Goal: Task Accomplishment & Management: Use online tool/utility

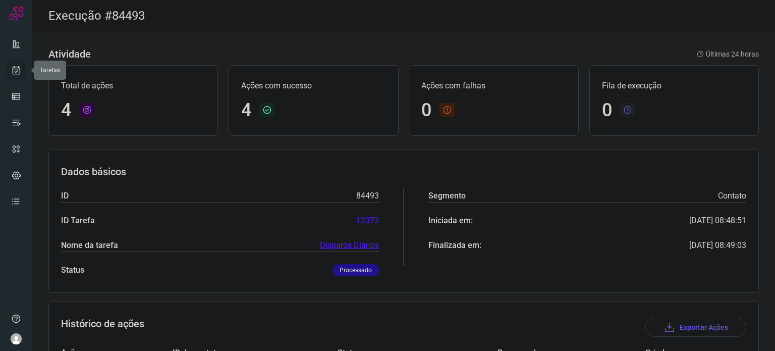
click at [17, 74] on icon at bounding box center [16, 70] width 11 height 10
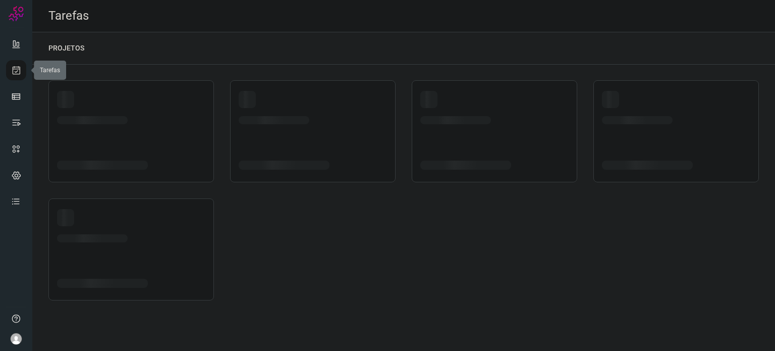
click at [17, 74] on icon at bounding box center [16, 70] width 11 height 10
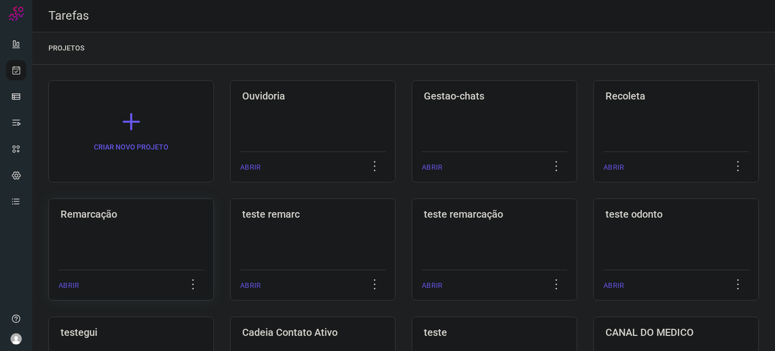
click at [133, 222] on div "Remarcação ABRIR" at bounding box center [131, 249] width 166 height 102
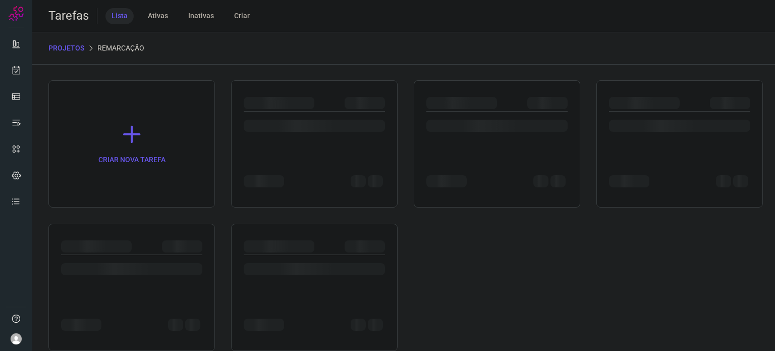
click at [133, 222] on div "CRIAR NOVA TAREFA" at bounding box center [403, 215] width 711 height 271
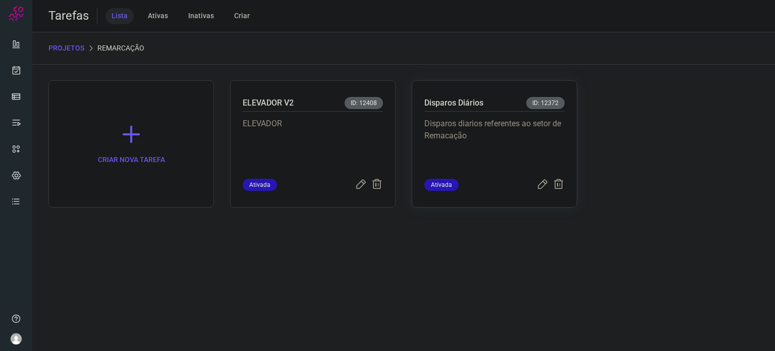
click at [479, 145] on p "Disparos diarios referentes ao setor de Remacação" at bounding box center [494, 143] width 140 height 50
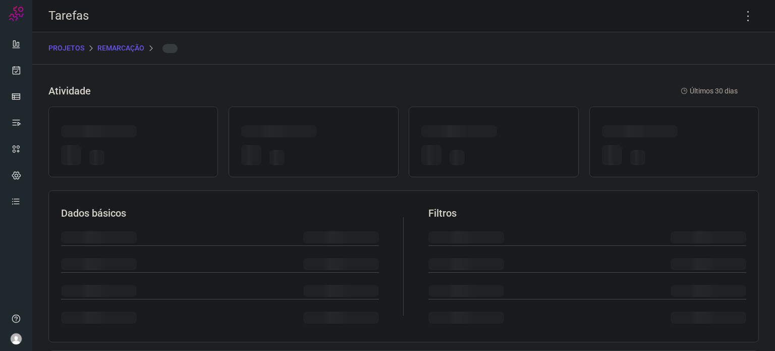
click at [479, 145] on div at bounding box center [493, 157] width 144 height 24
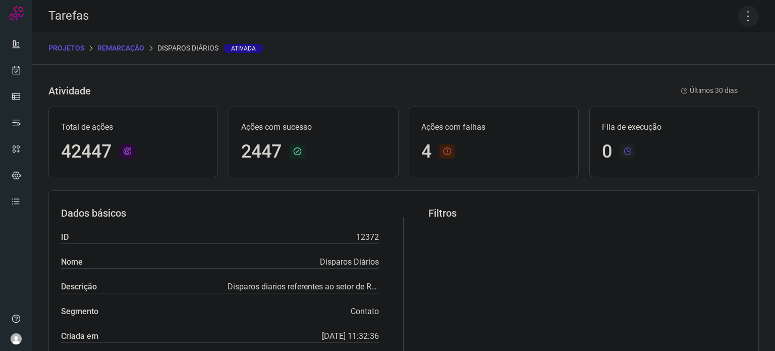
click at [742, 18] on icon at bounding box center [748, 16] width 21 height 21
click at [697, 65] on li "Executar" at bounding box center [705, 66] width 92 height 16
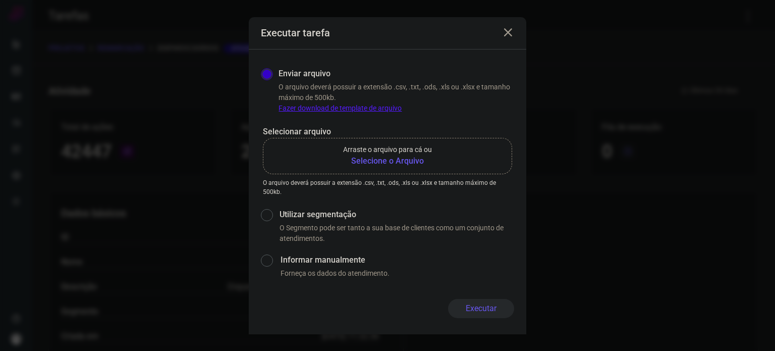
click at [418, 155] on b "Selecione o Arquivo" at bounding box center [387, 161] width 89 height 12
click at [0, 0] on input "Arraste o arquivo para cá ou Selecione o Arquivo" at bounding box center [0, 0] width 0 height 0
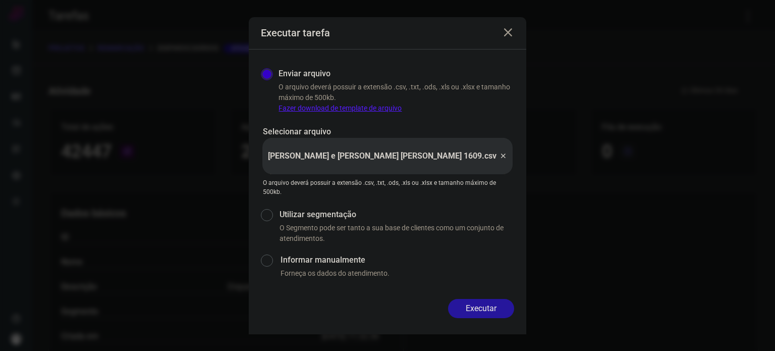
click at [486, 306] on button "Executar" at bounding box center [481, 308] width 66 height 19
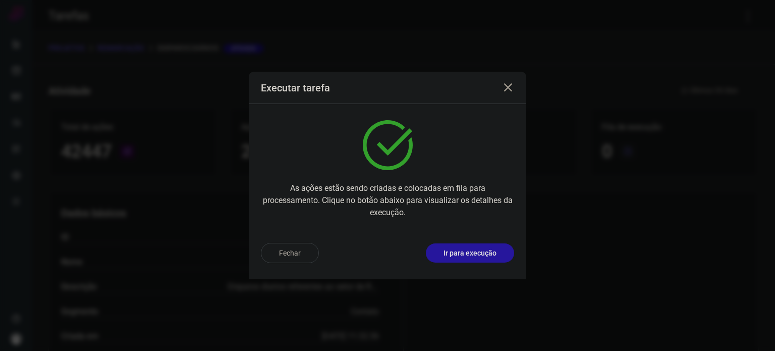
click at [495, 252] on p "Ir para execução" at bounding box center [470, 253] width 53 height 11
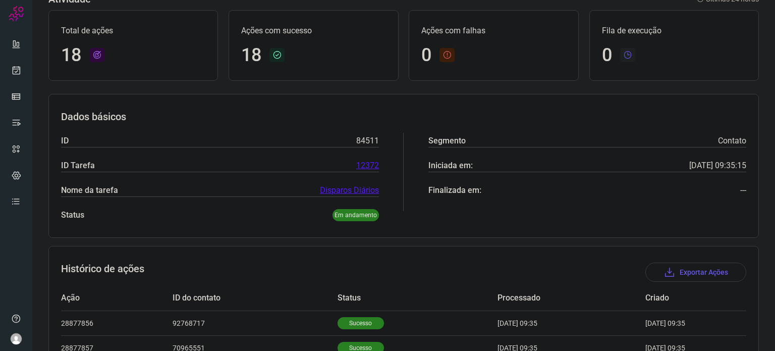
scroll to position [303, 0]
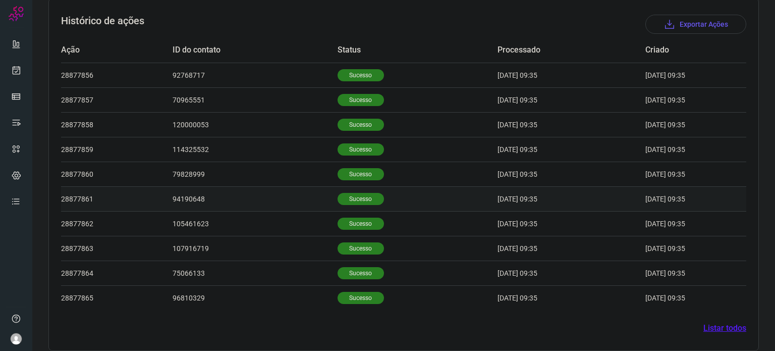
click at [338, 201] on p "Sucesso" at bounding box center [361, 199] width 46 height 12
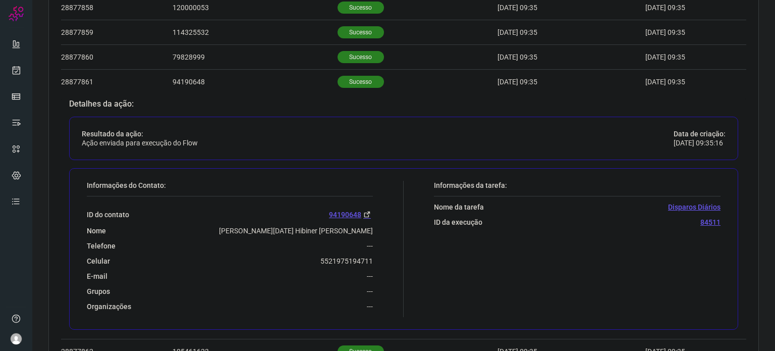
scroll to position [505, 0]
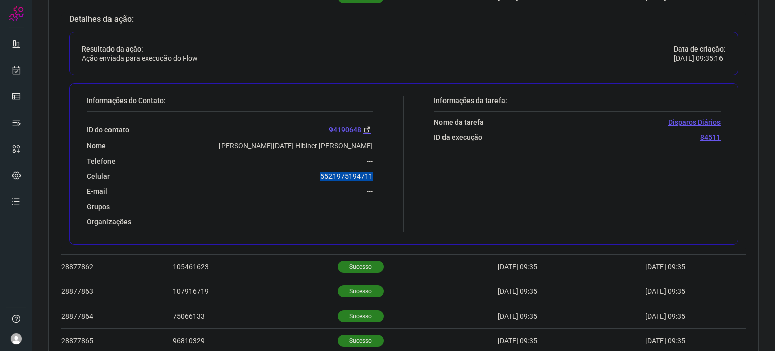
drag, startPoint x: 316, startPoint y: 177, endPoint x: 387, endPoint y: 171, distance: 71.4
click at [387, 171] on div "Informações do Contato: ID do contato 94190648 Nome Vera Lucia Hibiner Moreira …" at bounding box center [243, 164] width 322 height 136
copy p "5521975194711"
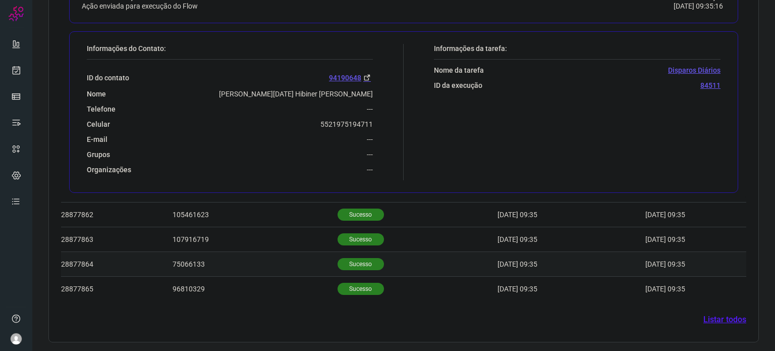
click at [354, 262] on p "Sucesso" at bounding box center [361, 264] width 46 height 12
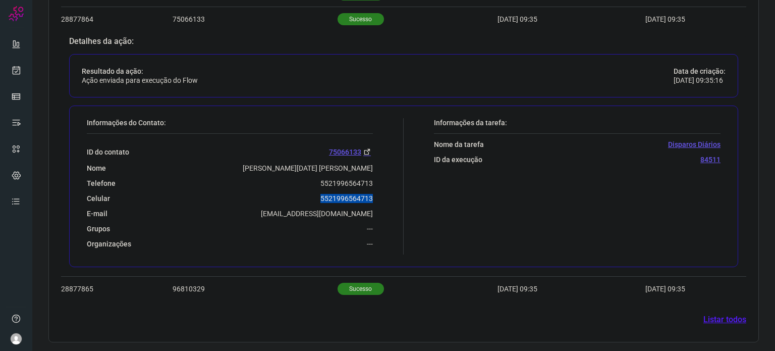
drag, startPoint x: 309, startPoint y: 199, endPoint x: 374, endPoint y: 193, distance: 65.9
click at [374, 193] on div "Informações do Contato: ID do contato 75066133 Nome Vera Lucia Francisco Carval…" at bounding box center [243, 186] width 322 height 136
copy p "5521996564713"
click at [14, 67] on icon at bounding box center [16, 70] width 11 height 10
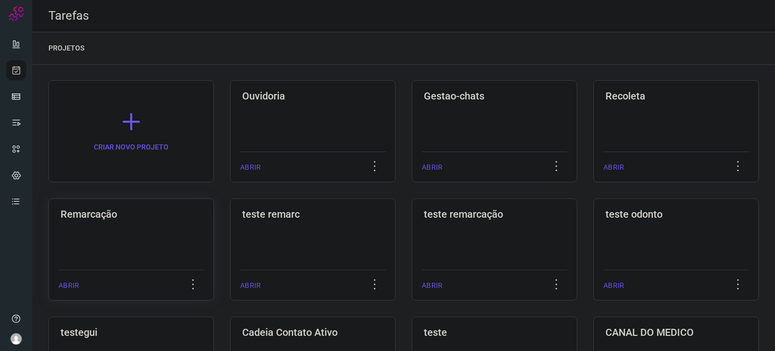
click at [127, 221] on div "Remarcação ABRIR" at bounding box center [131, 249] width 166 height 102
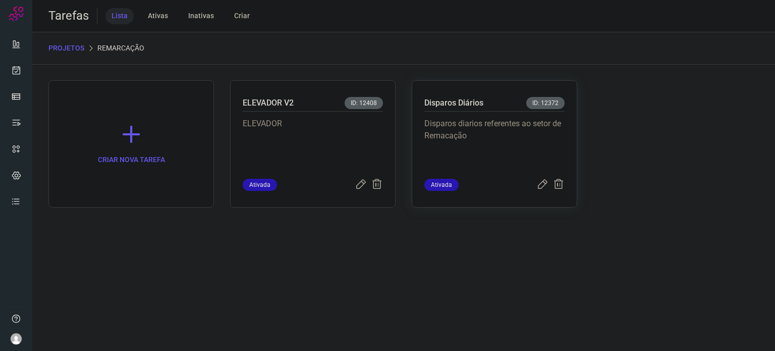
click at [489, 112] on div "Disparos diarios referentes ao setor de Remacação" at bounding box center [494, 145] width 140 height 67
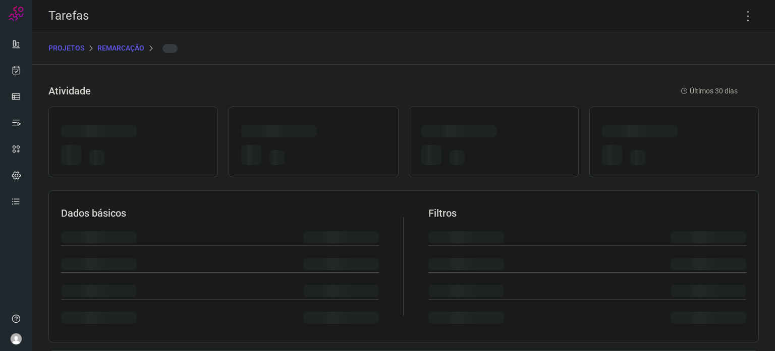
click at [489, 112] on div at bounding box center [494, 141] width 170 height 71
click at [743, 18] on icon at bounding box center [748, 16] width 21 height 21
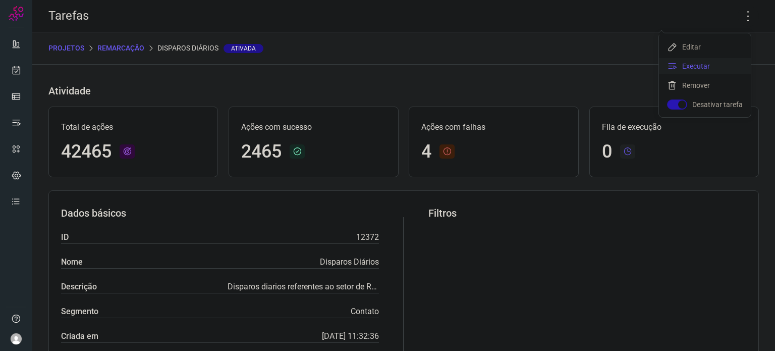
click at [715, 65] on li "Executar" at bounding box center [705, 66] width 92 height 16
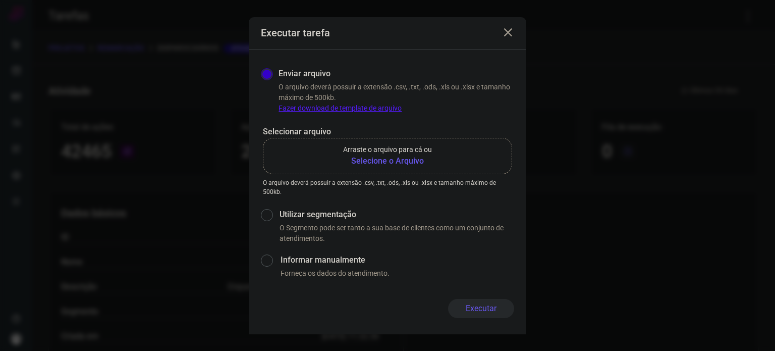
click at [386, 162] on b "Selecione o Arquivo" at bounding box center [387, 161] width 89 height 12
click at [0, 0] on input "Arraste o arquivo para cá ou Selecione o Arquivo" at bounding box center [0, 0] width 0 height 0
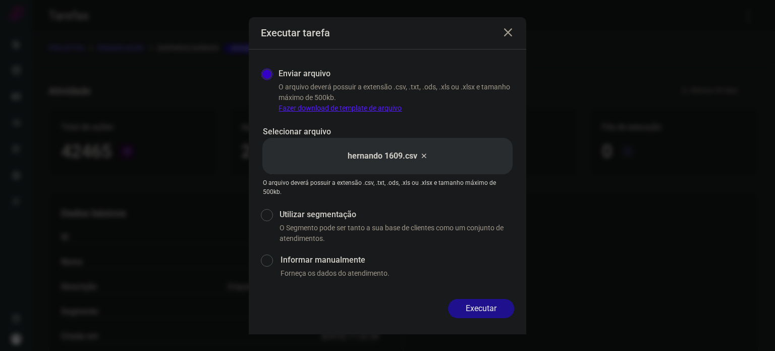
click at [509, 298] on div "Enviar arquivo O arquivo deverá possuir a extensão .csv, .txt, .ods, .xls ou .x…" at bounding box center [388, 173] width 278 height 249
click at [490, 309] on button "Executar" at bounding box center [481, 308] width 66 height 19
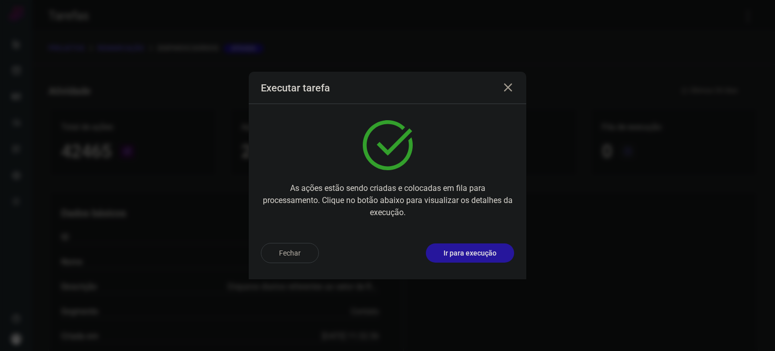
click at [485, 254] on p "Ir para execução" at bounding box center [470, 253] width 53 height 11
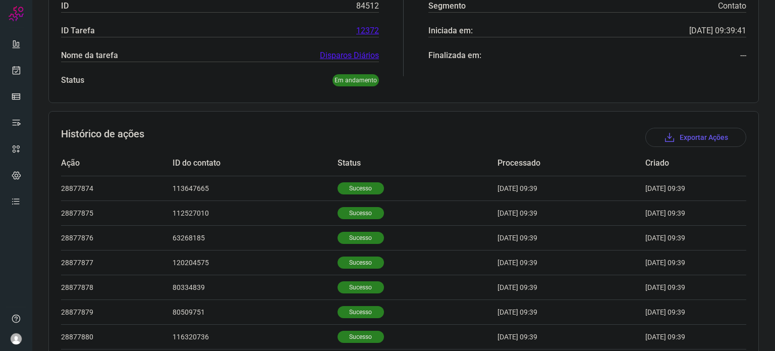
scroll to position [312, 0]
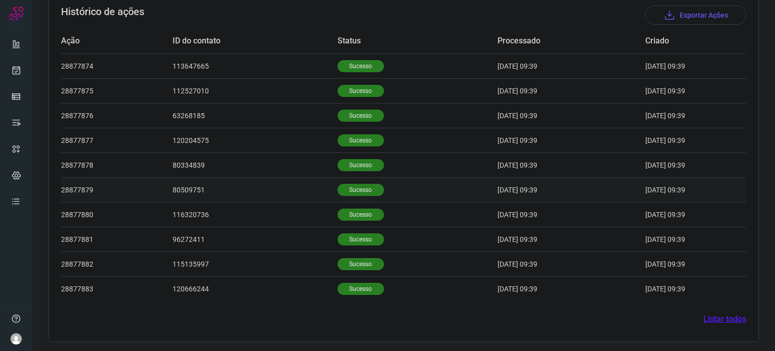
click at [348, 200] on td "Sucesso" at bounding box center [418, 189] width 160 height 25
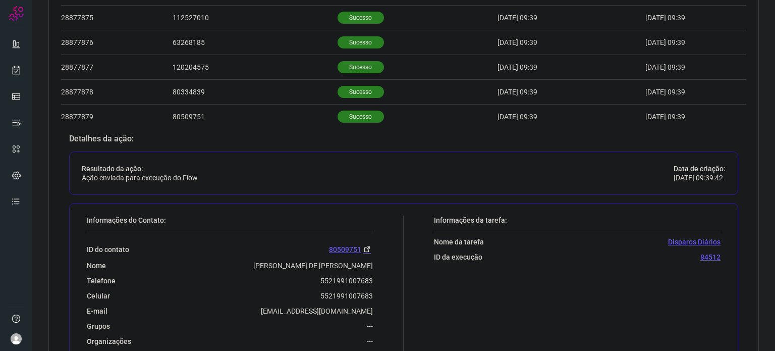
scroll to position [557, 0]
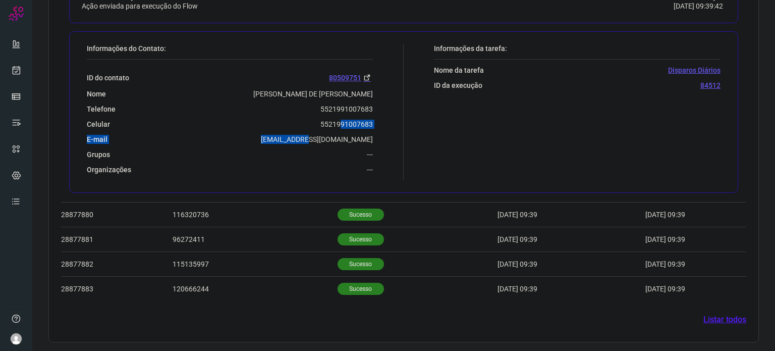
drag, startPoint x: 305, startPoint y: 129, endPoint x: 333, endPoint y: 124, distance: 28.2
click at [336, 123] on div "ID do contato 80509751 Nome MARIA DE FATIMA NASCIMENTO DA SILVA Telefone 552199…" at bounding box center [230, 117] width 286 height 115
click at [309, 122] on div "Celular 5521991007683" at bounding box center [230, 124] width 286 height 9
drag, startPoint x: 330, startPoint y: 120, endPoint x: 373, endPoint y: 126, distance: 43.9
click at [373, 126] on div "Informações do Contato: ID do contato 80509751 Nome MARIA DE FATIMA NASCIMENTO …" at bounding box center [243, 112] width 322 height 136
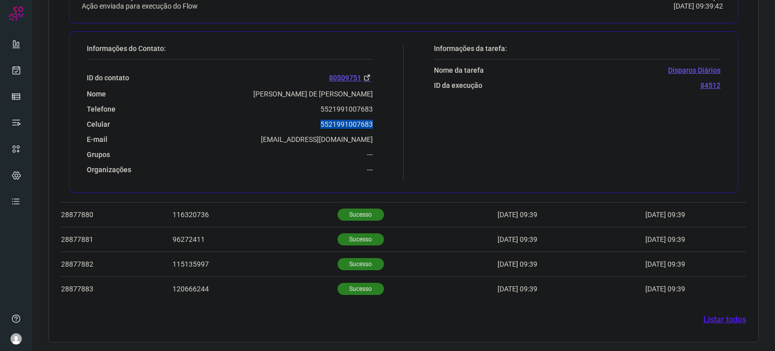
copy p "5521991007683"
click at [20, 71] on icon at bounding box center [16, 70] width 11 height 10
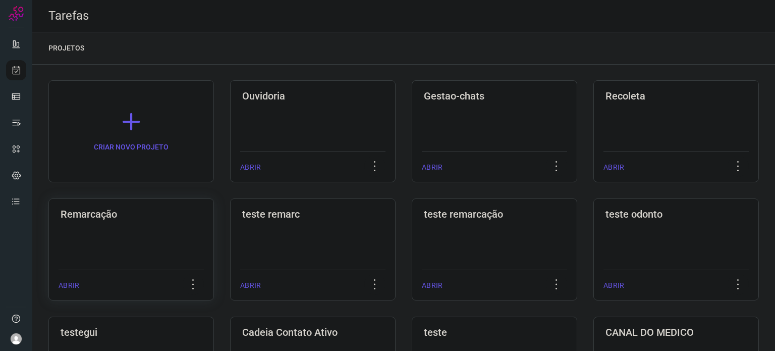
click at [147, 230] on div "Remarcação ABRIR" at bounding box center [131, 249] width 166 height 102
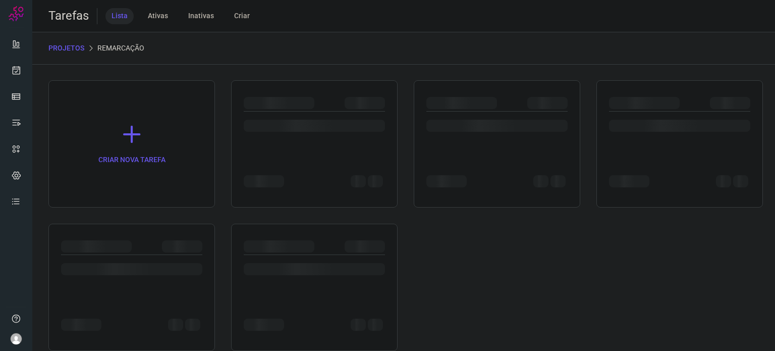
click at [147, 230] on div at bounding box center [131, 287] width 167 height 127
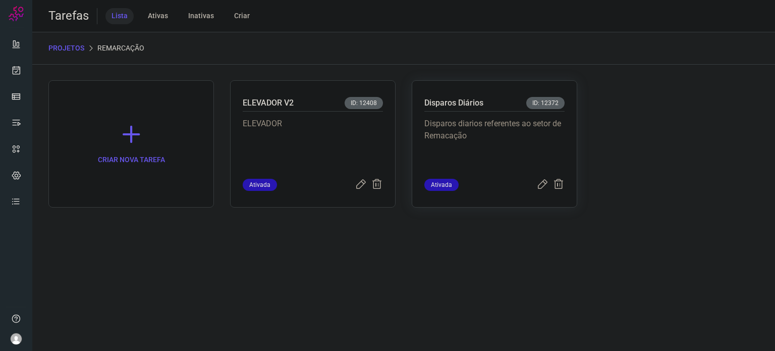
click at [453, 130] on p "Disparos diarios referentes ao setor de Remacação" at bounding box center [494, 143] width 140 height 50
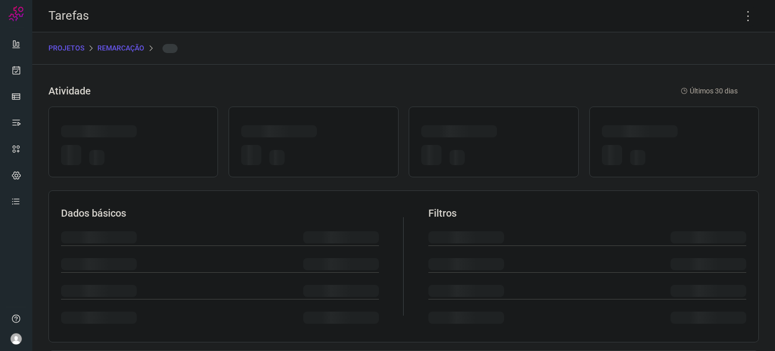
click at [453, 130] on div at bounding box center [459, 131] width 76 height 12
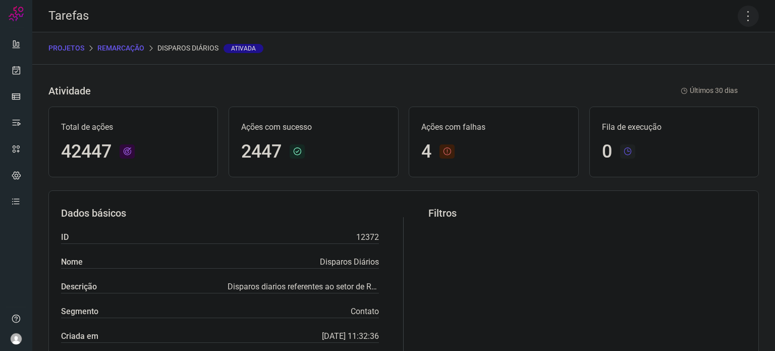
click at [745, 18] on icon at bounding box center [748, 16] width 21 height 21
click at [721, 66] on li "Executar" at bounding box center [705, 66] width 92 height 16
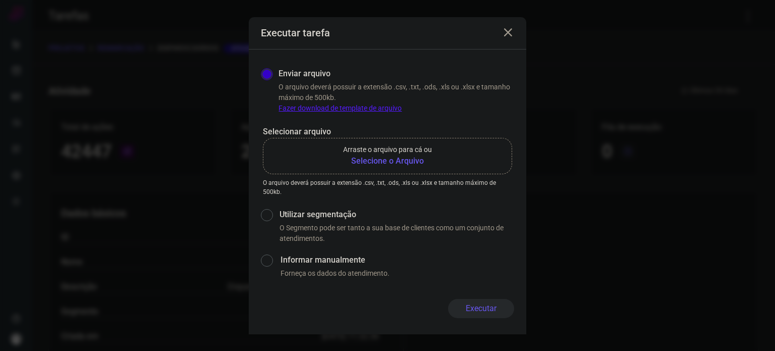
click at [388, 165] on b "Selecione o Arquivo" at bounding box center [387, 161] width 89 height 12
click at [0, 0] on input "Arraste o arquivo para cá ou Selecione o Arquivo" at bounding box center [0, 0] width 0 height 0
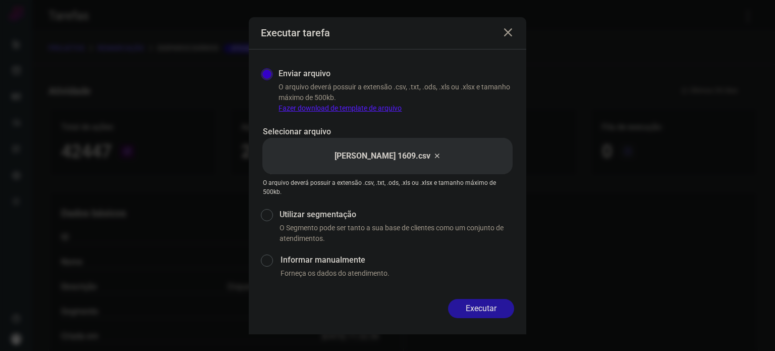
click at [491, 308] on button "Executar" at bounding box center [481, 308] width 66 height 19
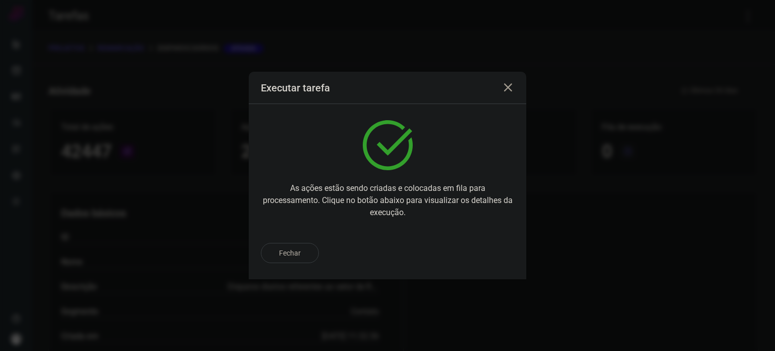
click at [480, 253] on div "Fechar" at bounding box center [387, 253] width 253 height 20
click at [474, 250] on p "Ir para execução" at bounding box center [470, 253] width 53 height 11
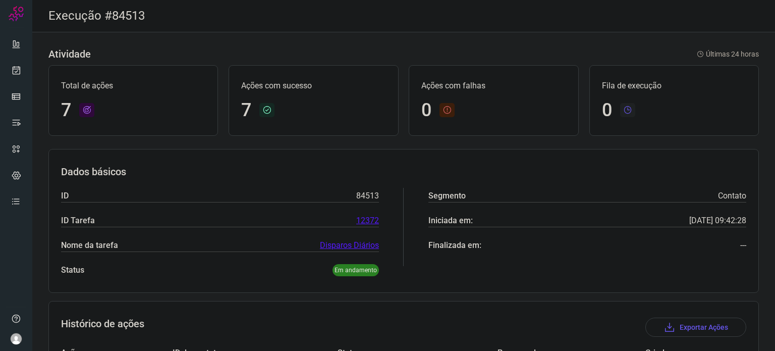
scroll to position [238, 0]
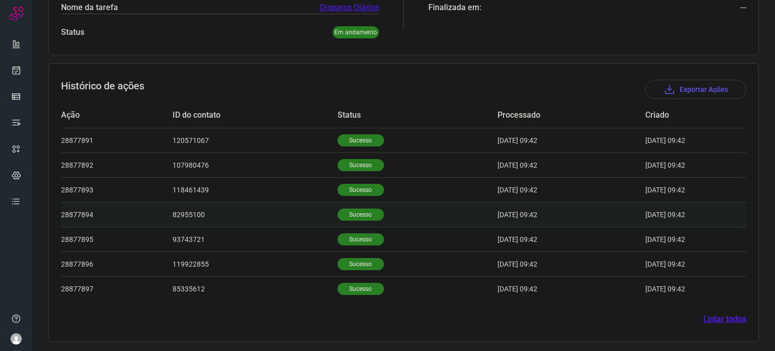
click at [343, 222] on td "Sucesso" at bounding box center [418, 214] width 160 height 25
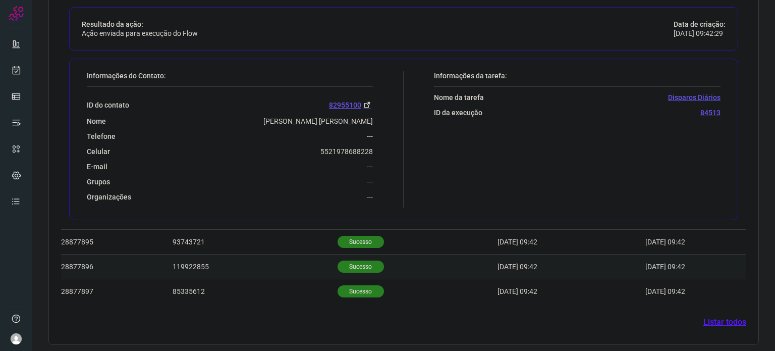
scroll to position [482, 0]
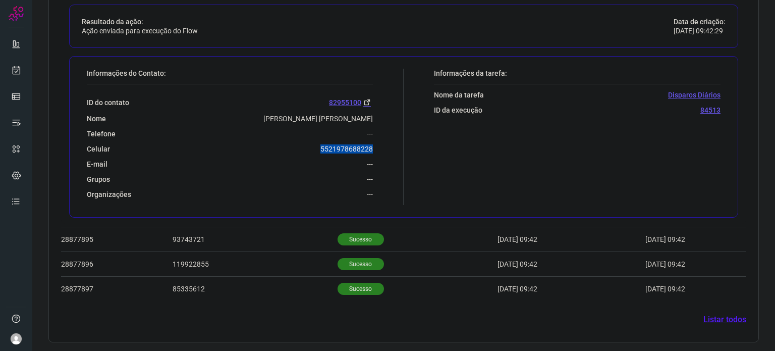
drag, startPoint x: 313, startPoint y: 151, endPoint x: 369, endPoint y: 141, distance: 57.3
click at [369, 141] on div "Informações do Contato: ID do contato 82955100 Nome [PERSON_NAME] [PERSON_NAME]…" at bounding box center [243, 137] width 322 height 136
copy p "5521978688228"
click at [18, 65] on icon at bounding box center [16, 70] width 11 height 10
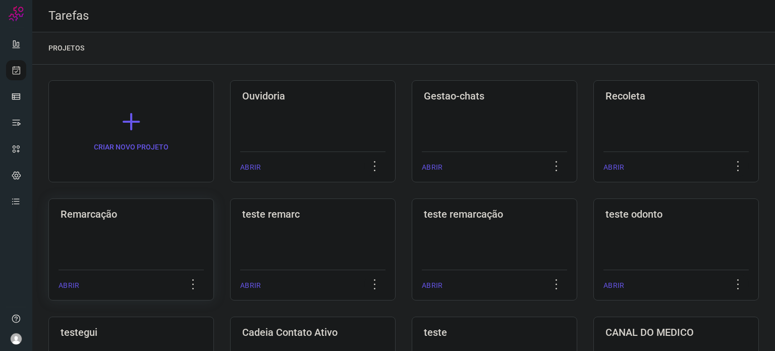
click at [111, 214] on h3 "Remarcação" at bounding box center [131, 214] width 141 height 12
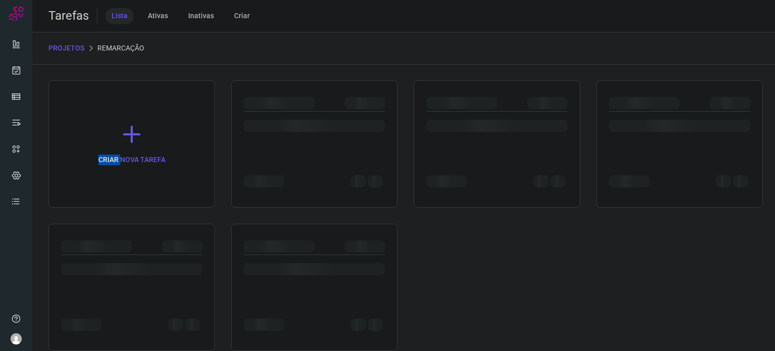
click at [111, 214] on div "CRIAR NOVA TAREFA" at bounding box center [403, 215] width 711 height 271
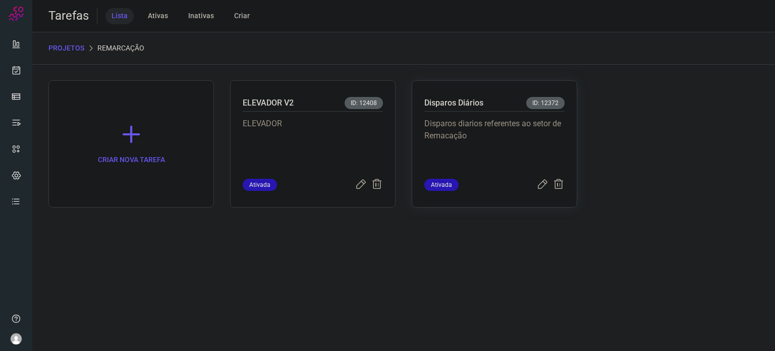
click at [508, 153] on p "Disparos diarios referentes ao setor de Remacação" at bounding box center [494, 143] width 140 height 50
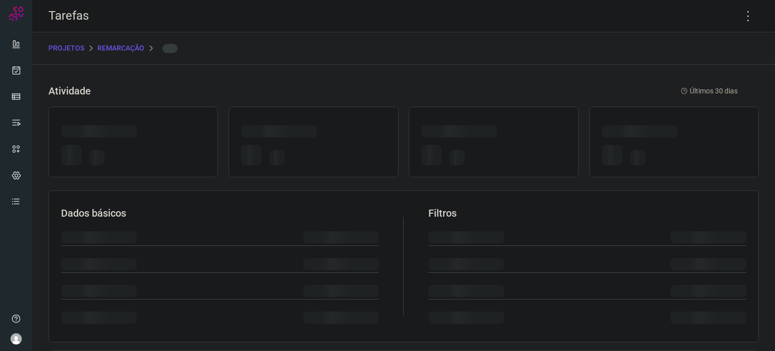
click at [507, 154] on div at bounding box center [493, 157] width 144 height 24
click at [739, 19] on icon at bounding box center [748, 16] width 21 height 21
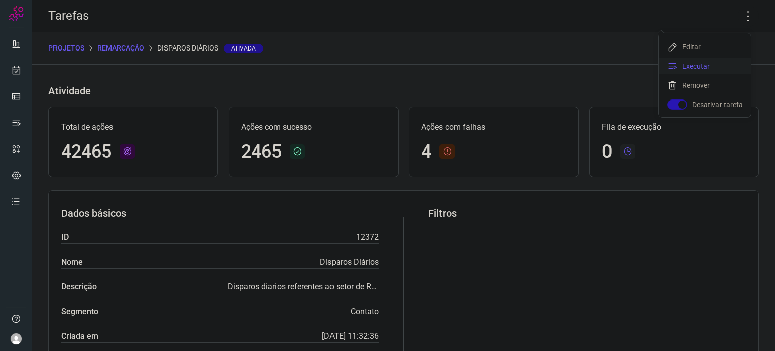
click at [696, 65] on li "Executar" at bounding box center [705, 66] width 92 height 16
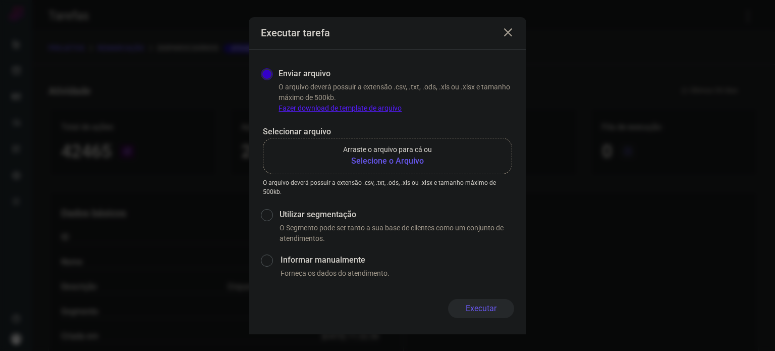
click at [378, 165] on b "Selecione o Arquivo" at bounding box center [387, 161] width 89 height 12
click at [0, 0] on input "Arraste o arquivo para cá ou Selecione o Arquivo" at bounding box center [0, 0] width 0 height 0
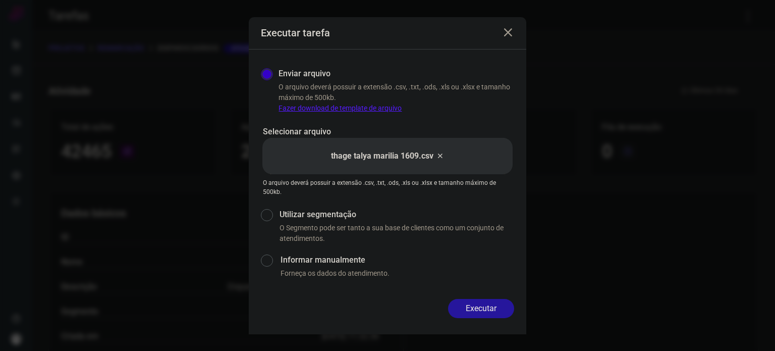
click at [495, 306] on button "Executar" at bounding box center [481, 308] width 66 height 19
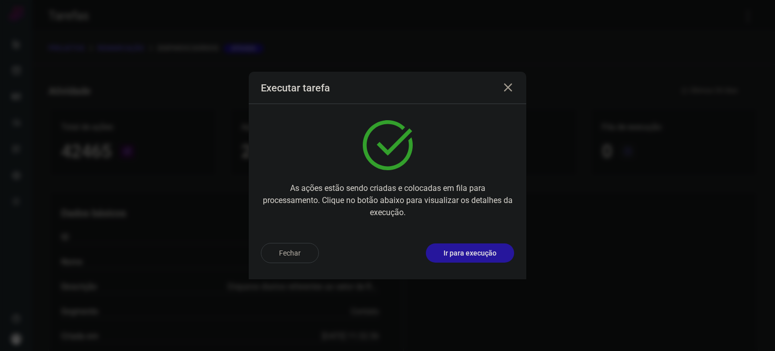
click at [487, 257] on p "Ir para execução" at bounding box center [470, 253] width 53 height 11
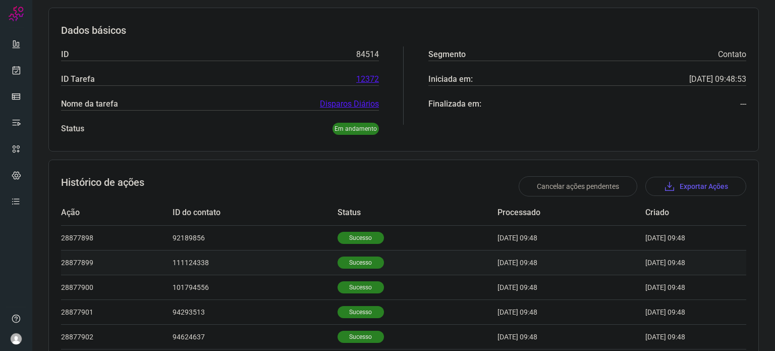
scroll to position [313, 0]
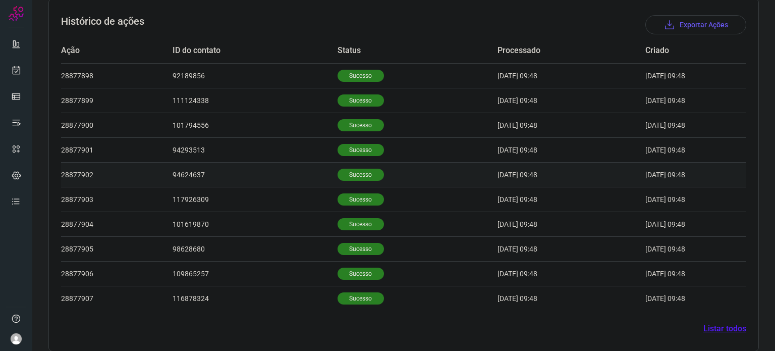
scroll to position [303, 0]
click at [355, 186] on td "Sucesso" at bounding box center [418, 198] width 160 height 25
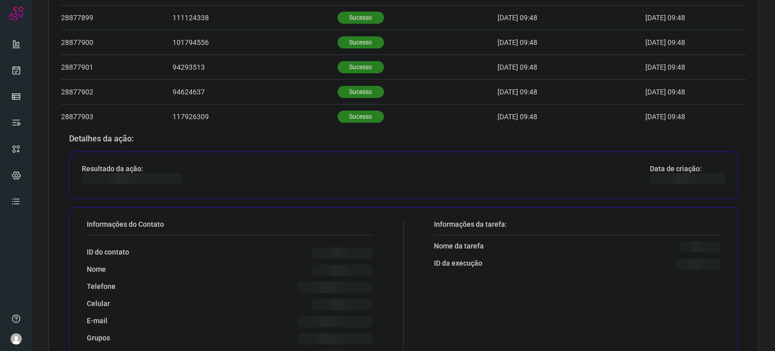
scroll to position [555, 0]
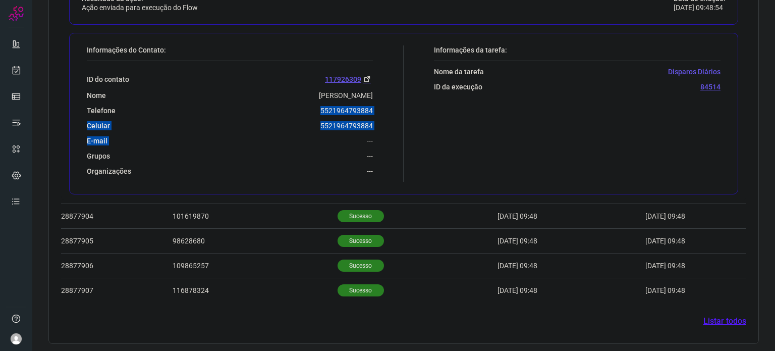
drag, startPoint x: 351, startPoint y: 137, endPoint x: 315, endPoint y: 113, distance: 43.0
click at [315, 113] on div "ID do contato [PHONE_NUMBER] Nome [PERSON_NAME] Telefone 5521964793884 Celular …" at bounding box center [230, 118] width 286 height 115
click at [307, 129] on div "Celular 5521964793884" at bounding box center [230, 125] width 286 height 9
drag, startPoint x: 331, startPoint y: 123, endPoint x: 370, endPoint y: 117, distance: 40.4
click at [370, 117] on div "Informações do Contato: ID do contato 117926309 Nome Romero Telefone 5521964793…" at bounding box center [243, 113] width 322 height 136
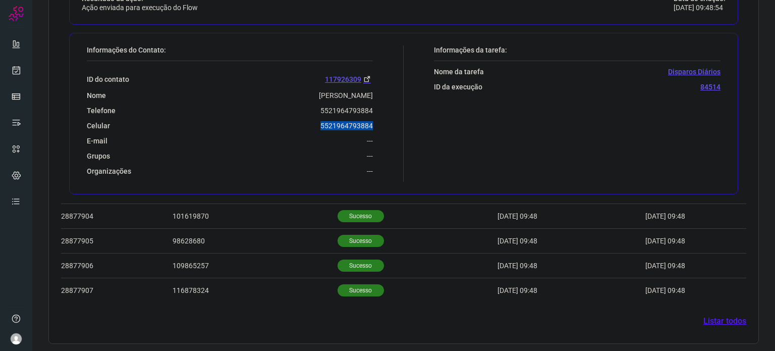
copy p "5521964793884"
click at [14, 70] on icon at bounding box center [16, 70] width 11 height 10
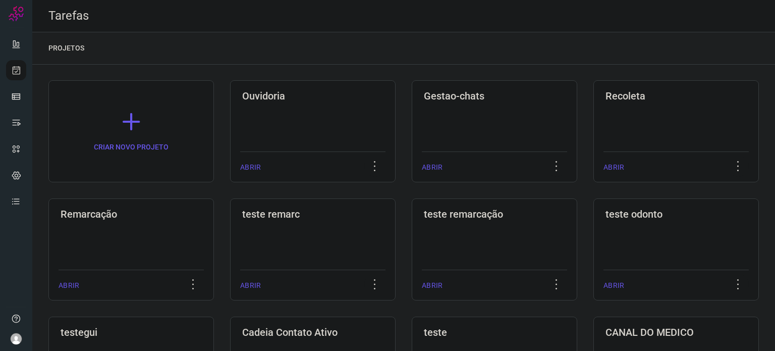
click at [153, 225] on div "Remarcação ABRIR" at bounding box center [131, 249] width 166 height 102
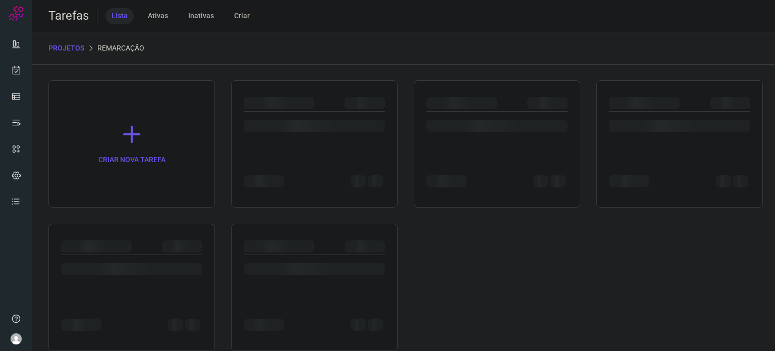
click at [153, 225] on div at bounding box center [131, 287] width 167 height 127
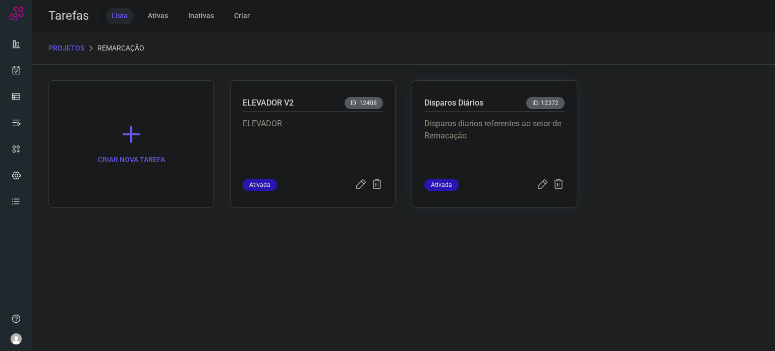
click at [455, 119] on p "Disparos diarios referentes ao setor de Remacação" at bounding box center [494, 143] width 140 height 50
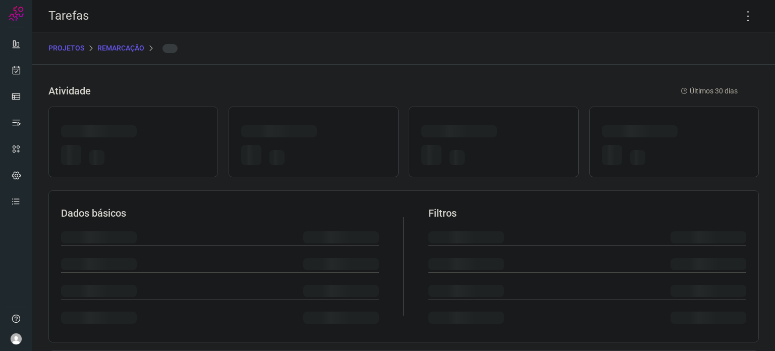
drag, startPoint x: 455, startPoint y: 119, endPoint x: 723, endPoint y: 2, distance: 292.3
click at [458, 122] on div at bounding box center [494, 141] width 170 height 71
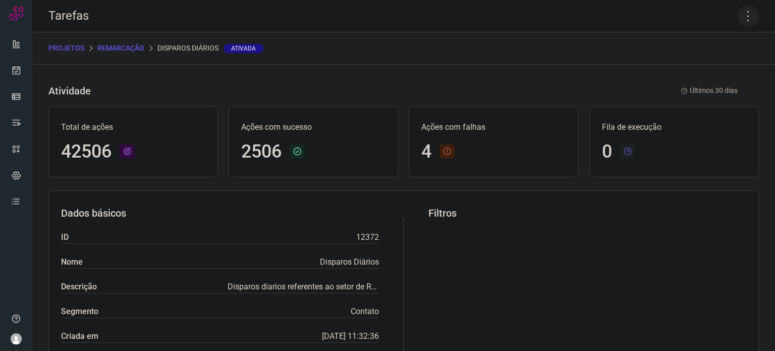
click at [740, 16] on icon at bounding box center [748, 16] width 21 height 21
click at [712, 63] on li "Executar" at bounding box center [705, 66] width 92 height 16
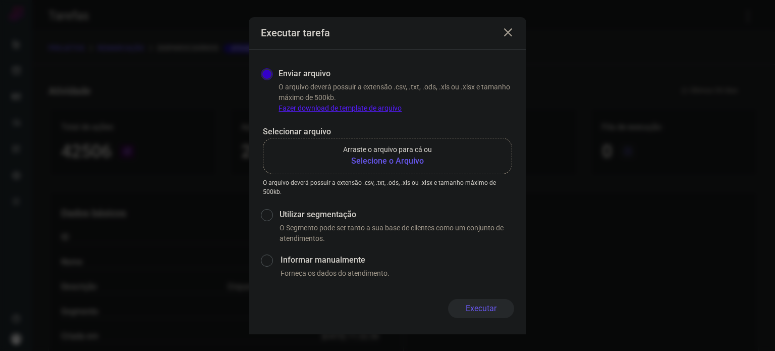
click at [384, 167] on b "Selecione o Arquivo" at bounding box center [387, 161] width 89 height 12
click at [0, 0] on input "Arraste o arquivo para cá ou Selecione o Arquivo" at bounding box center [0, 0] width 0 height 0
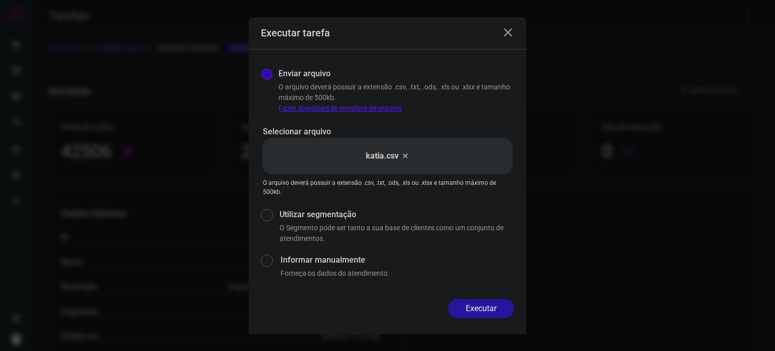
click at [459, 306] on button "Executar" at bounding box center [481, 308] width 66 height 19
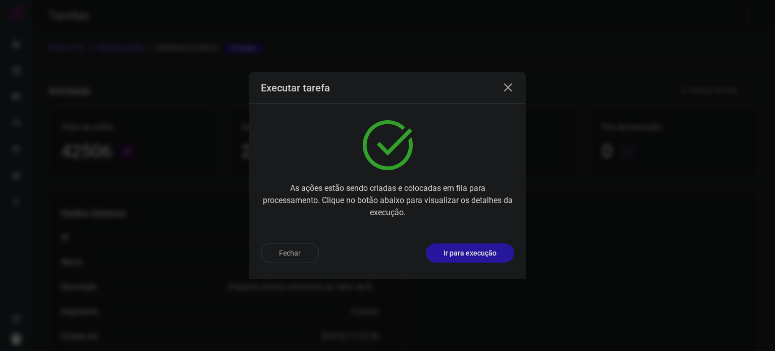
click at [463, 248] on p "Ir para execução" at bounding box center [470, 253] width 53 height 11
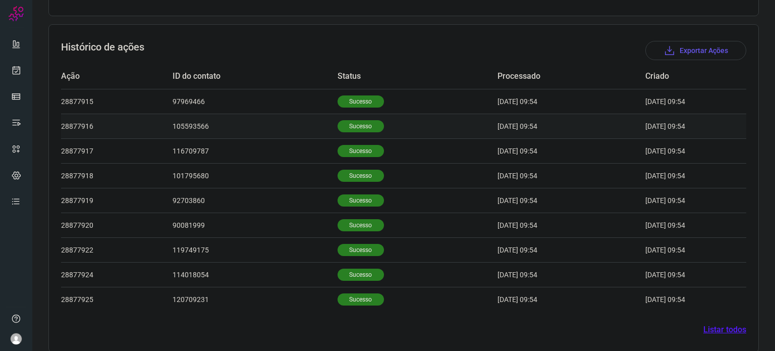
scroll to position [287, 0]
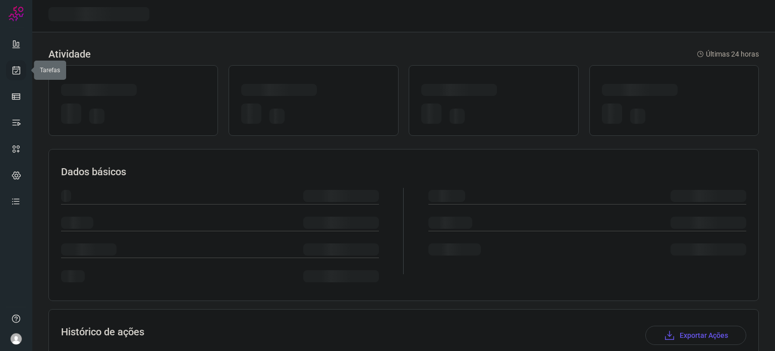
click at [21, 67] on icon at bounding box center [16, 70] width 11 height 10
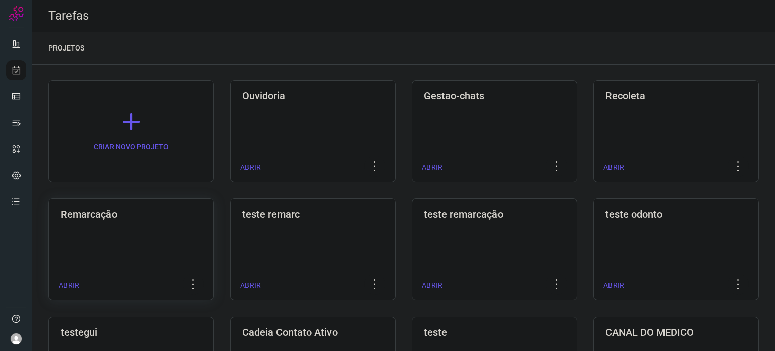
click at [139, 216] on h3 "Remarcação" at bounding box center [131, 214] width 141 height 12
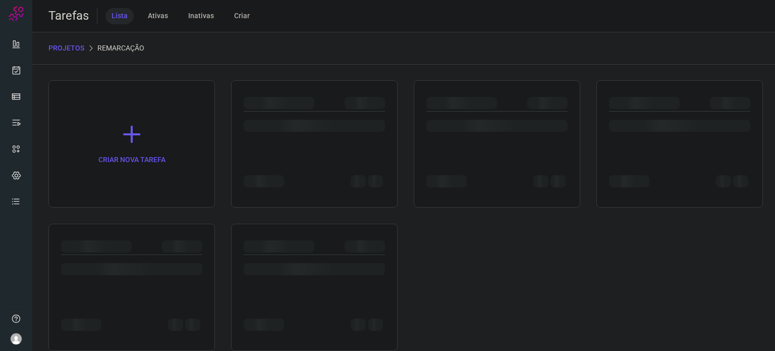
click at [503, 123] on div at bounding box center [496, 126] width 141 height 12
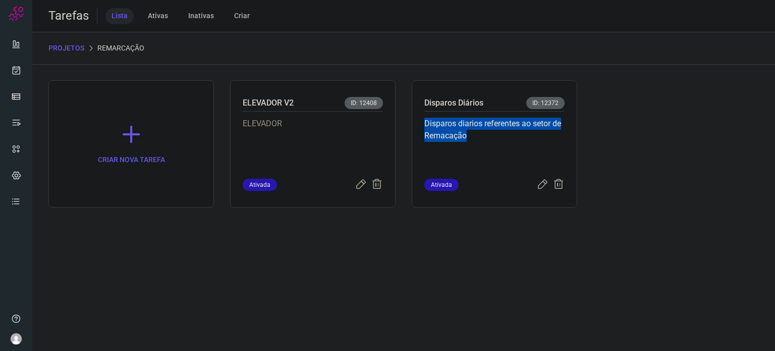
click at [503, 123] on p "Disparos diarios referentes ao setor de Remacação" at bounding box center [494, 143] width 140 height 50
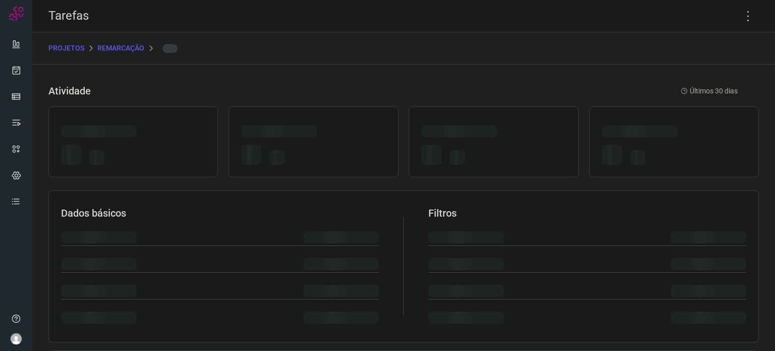
click at [503, 123] on div at bounding box center [494, 141] width 170 height 71
click at [738, 19] on icon at bounding box center [748, 16] width 21 height 21
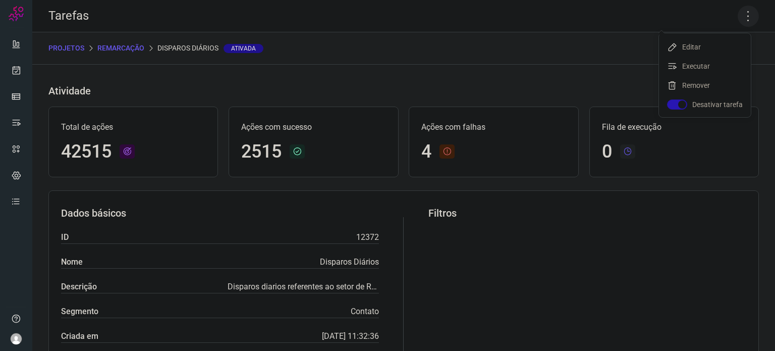
click at [743, 19] on icon at bounding box center [748, 16] width 21 height 21
click at [713, 66] on li "Executar" at bounding box center [705, 66] width 92 height 16
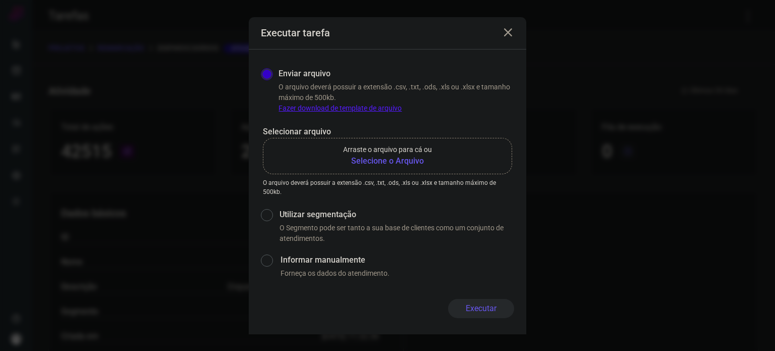
click at [387, 154] on p "Arraste o arquivo para cá ou" at bounding box center [387, 149] width 89 height 11
click at [0, 0] on input "Arraste o arquivo para cá ou Selecione o Arquivo" at bounding box center [0, 0] width 0 height 0
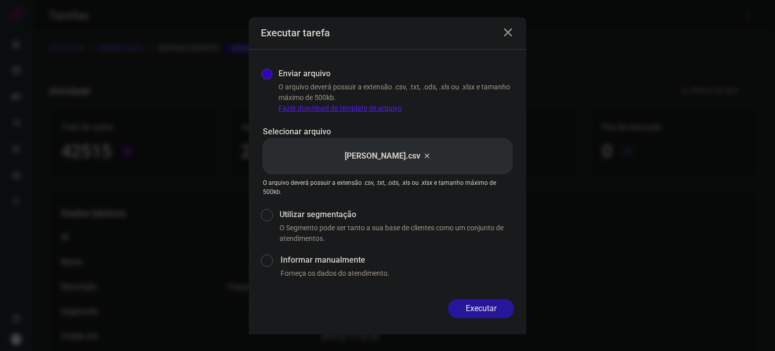
click at [478, 304] on button "Executar" at bounding box center [481, 308] width 66 height 19
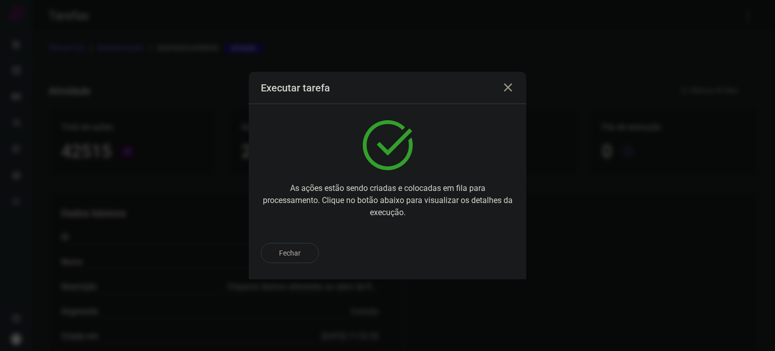
click at [478, 252] on div "Fechar" at bounding box center [387, 253] width 253 height 20
click at [493, 250] on p "Ir para execução" at bounding box center [470, 253] width 53 height 11
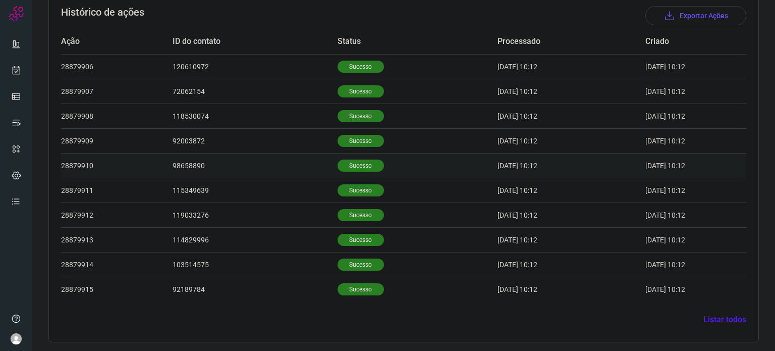
scroll to position [312, 0]
click at [351, 169] on p "Sucesso" at bounding box center [361, 165] width 46 height 12
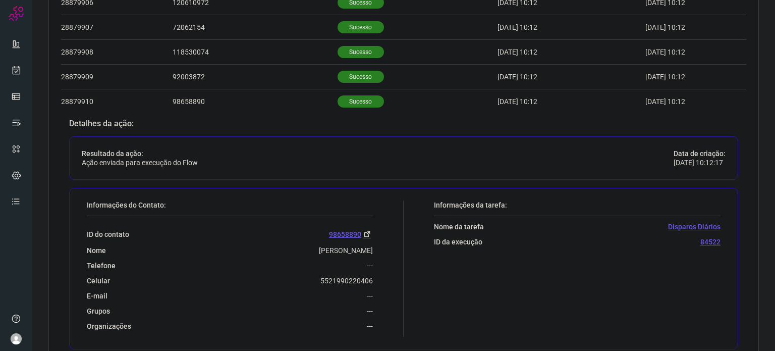
scroll to position [463, 0]
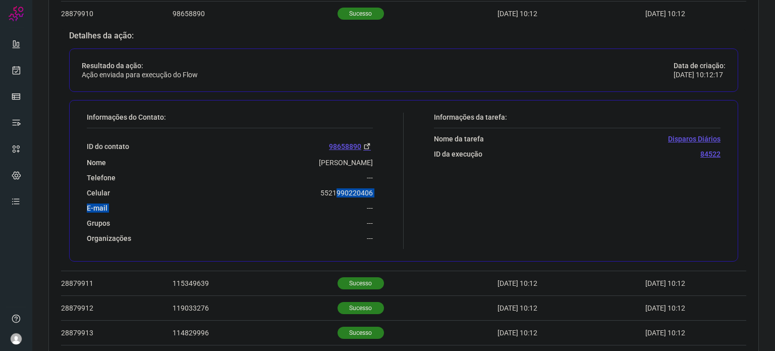
drag, startPoint x: 317, startPoint y: 197, endPoint x: 321, endPoint y: 191, distance: 7.5
click at [331, 188] on div "ID do contato 98658890 Nome [PERSON_NAME] Telefone --- Celular [PHONE_NUMBER] E…" at bounding box center [230, 185] width 286 height 115
click at [309, 195] on div "Celular [PHONE_NUMBER]" at bounding box center [230, 192] width 286 height 9
drag, startPoint x: 319, startPoint y: 191, endPoint x: 367, endPoint y: 192, distance: 48.5
click at [367, 192] on p "5521990220406" at bounding box center [346, 192] width 52 height 9
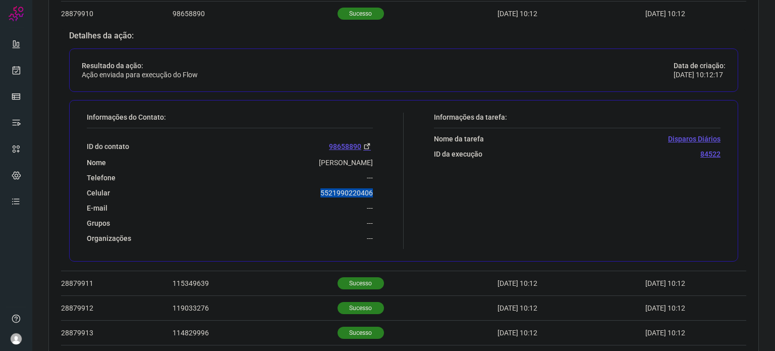
copy p "5521990220406"
